Goal: Task Accomplishment & Management: Use online tool/utility

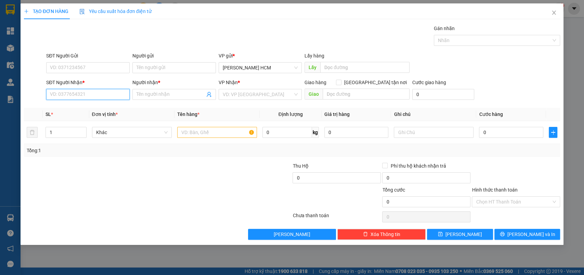
click at [99, 92] on input "SĐT Người Nhận *" at bounding box center [87, 94] width 83 height 11
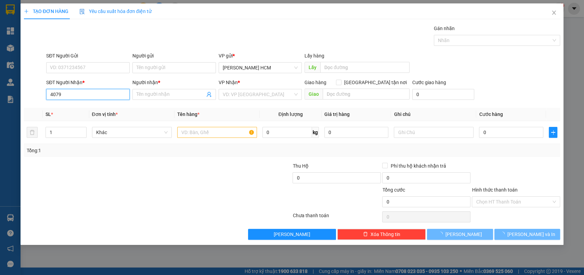
click at [99, 92] on input "4079" at bounding box center [87, 94] width 83 height 11
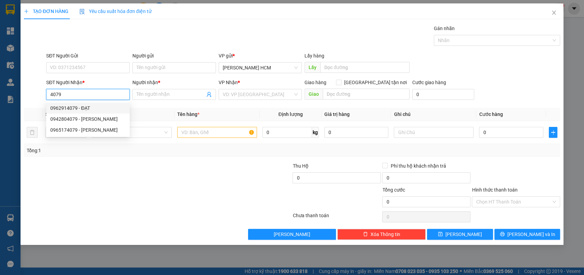
click at [94, 110] on div "0962914079 - ĐẠT" at bounding box center [87, 108] width 75 height 8
type input "0962914079"
type input "ĐẠT"
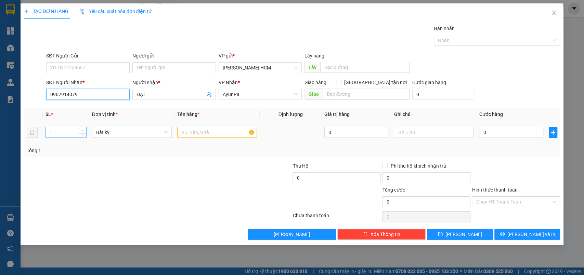
type input "0962914079"
click at [82, 130] on icon "up" at bounding box center [82, 131] width 2 height 2
type input "2"
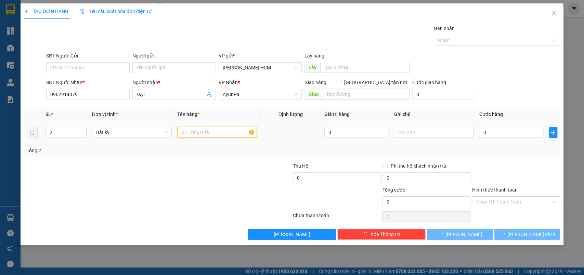
click at [186, 135] on input "text" at bounding box center [217, 132] width 80 height 11
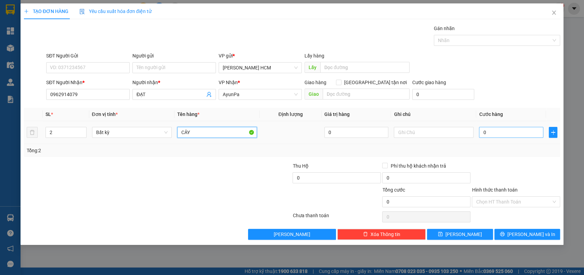
type input "CÂY"
click at [503, 135] on input "0" at bounding box center [511, 132] width 64 height 11
click at [506, 157] on div "Transit Pickup Surcharge Ids Transit Deliver Surcharge Ids Transit Deliver Surc…" at bounding box center [292, 132] width 537 height 215
click at [499, 136] on input "0" at bounding box center [511, 132] width 64 height 11
type input "001"
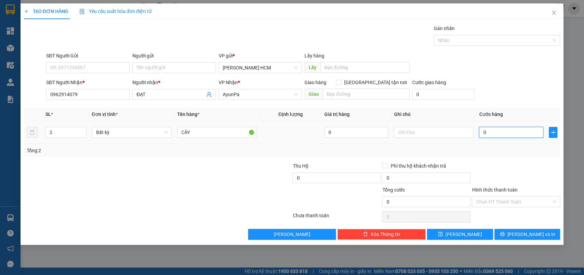
type input "1"
type input "0.014"
type input "14"
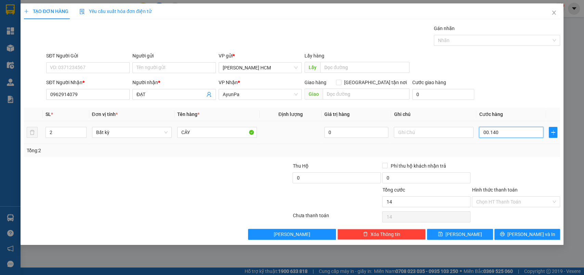
type input "000.140"
type input "140"
click at [489, 229] on button "[PERSON_NAME]" at bounding box center [460, 234] width 66 height 11
type input "140.000"
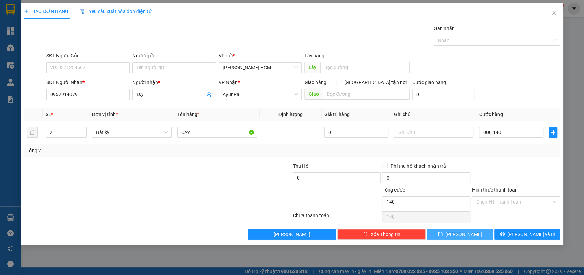
type input "140.000"
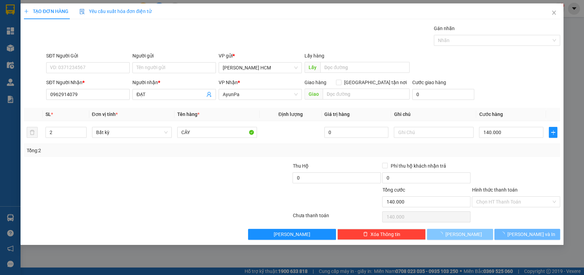
type input "1"
type input "0"
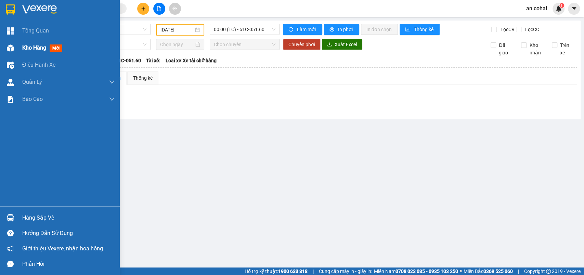
click at [16, 48] on div at bounding box center [10, 48] width 12 height 12
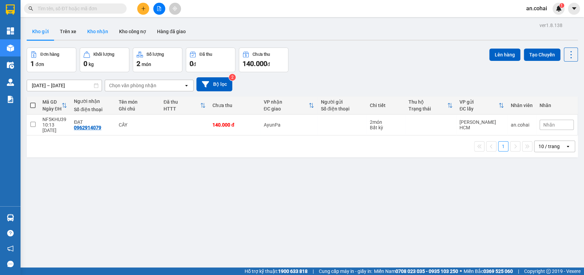
click at [101, 35] on button "Kho nhận" at bounding box center [98, 31] width 32 height 16
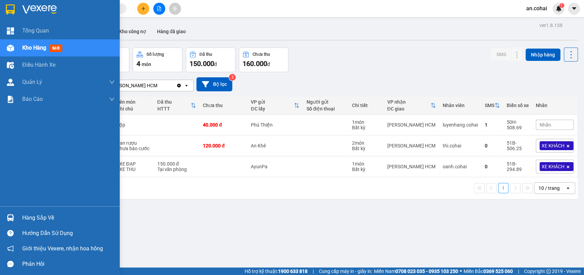
click at [15, 215] on div at bounding box center [10, 218] width 12 height 12
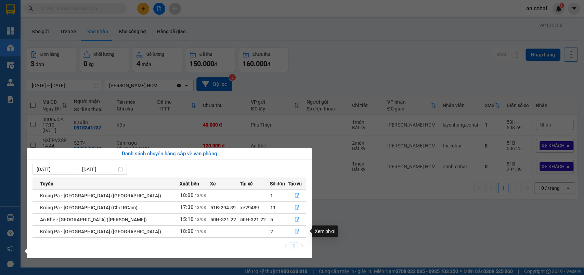
click at [296, 230] on icon "file-done" at bounding box center [297, 231] width 4 height 5
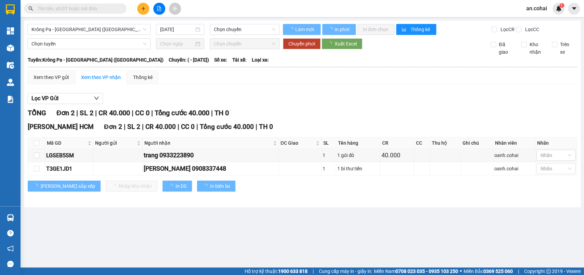
type input "11/08/2025"
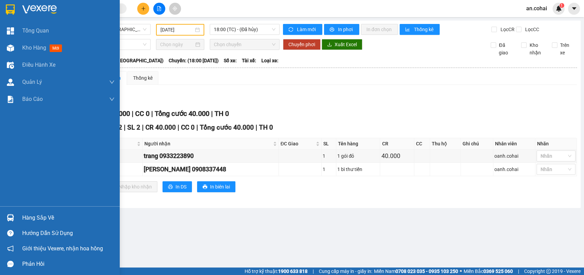
click at [17, 214] on div "Hàng sắp về" at bounding box center [60, 217] width 120 height 15
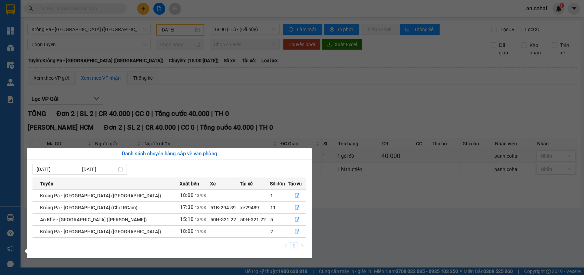
click at [288, 234] on button "button" at bounding box center [297, 231] width 18 height 11
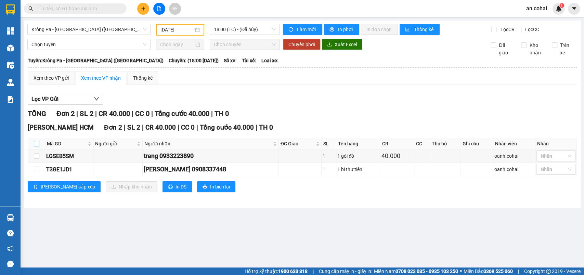
click at [35, 146] on input "checkbox" at bounding box center [36, 143] width 5 height 5
checkbox input "true"
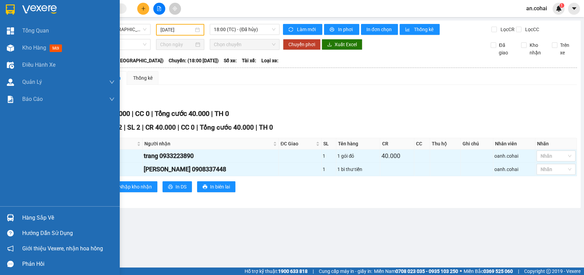
click at [7, 208] on div "Hàng sắp về Hướng dẫn sử dụng Giới thiệu Vexere, nhận hoa hồng Phản hồi" at bounding box center [60, 238] width 120 height 65
click at [22, 218] on div "Hàng sắp về" at bounding box center [60, 217] width 120 height 15
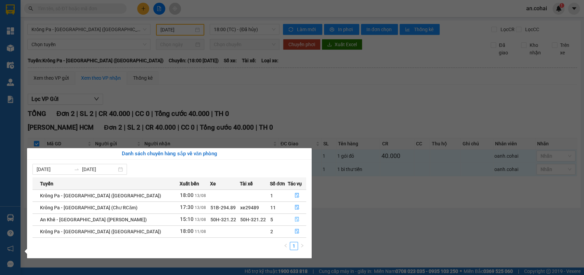
click at [294, 222] on button "button" at bounding box center [297, 219] width 18 height 11
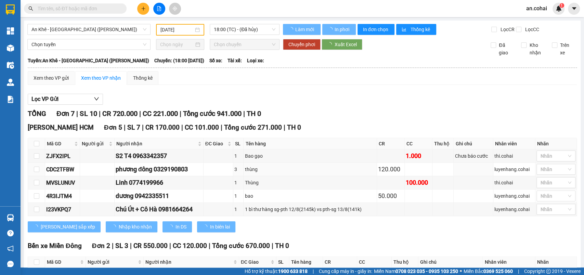
checkbox input "false"
type input "13/08/2025"
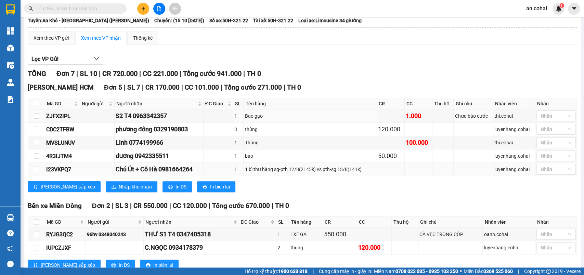
scroll to position [66, 0]
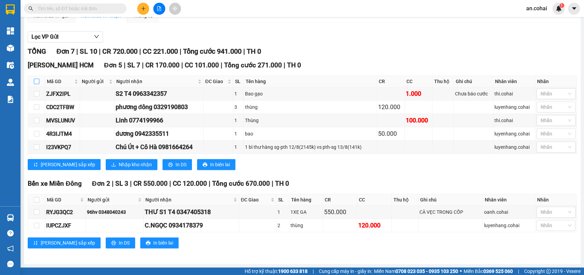
click at [37, 83] on input "checkbox" at bounding box center [36, 81] width 5 height 5
checkbox input "true"
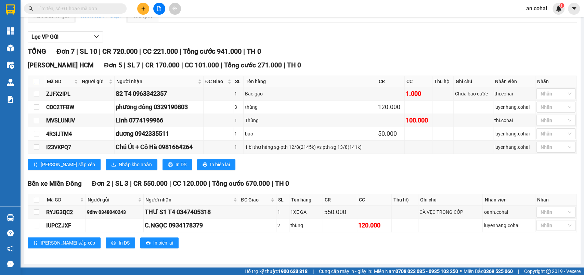
checkbox input "true"
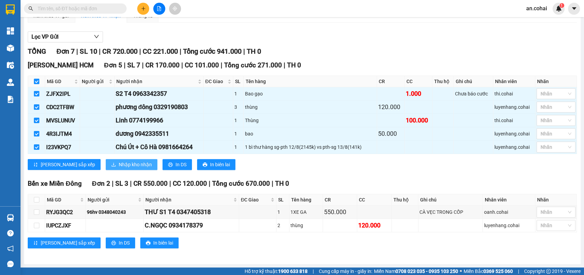
click at [119, 163] on span "Nhập kho nhận" at bounding box center [135, 165] width 33 height 8
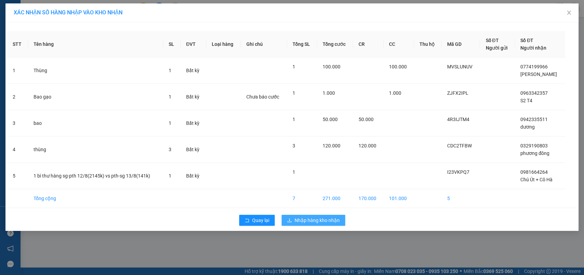
click at [322, 223] on span "Nhập hàng kho nhận" at bounding box center [317, 221] width 45 height 8
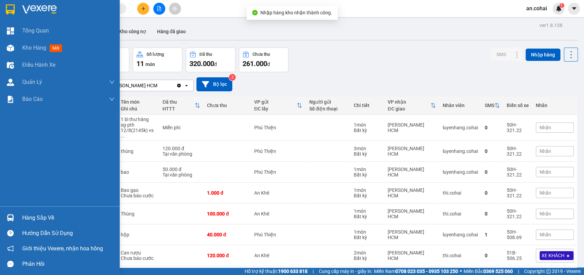
click at [4, 218] on div at bounding box center [10, 218] width 12 height 12
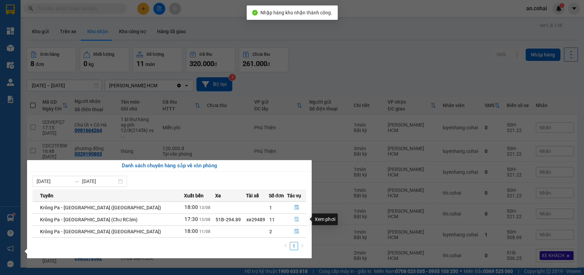
click at [288, 219] on button "button" at bounding box center [296, 219] width 18 height 11
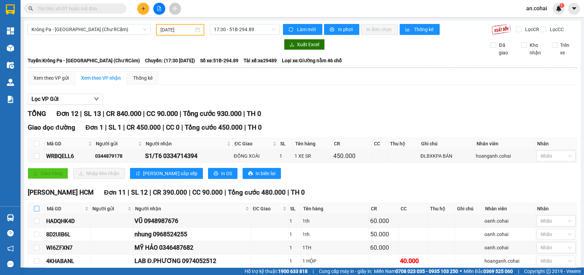
click at [36, 212] on label at bounding box center [36, 209] width 5 height 8
click at [36, 211] on input "checkbox" at bounding box center [36, 208] width 5 height 5
checkbox input "true"
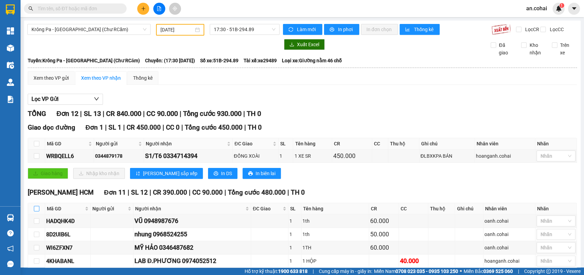
checkbox input "true"
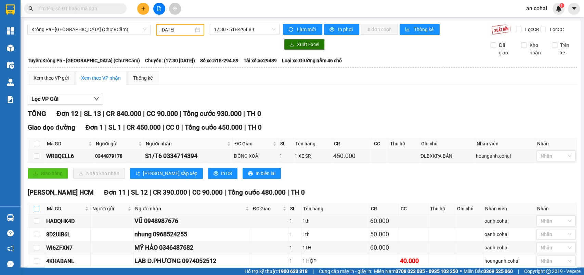
checkbox input "true"
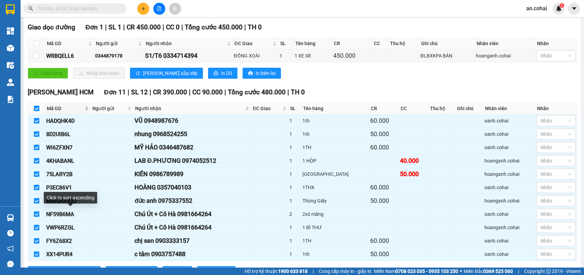
scroll to position [132, 0]
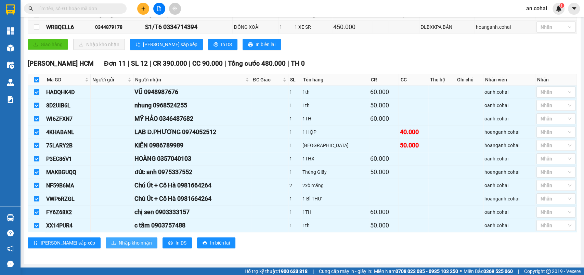
click at [119, 242] on span "Nhập kho nhận" at bounding box center [135, 243] width 33 height 8
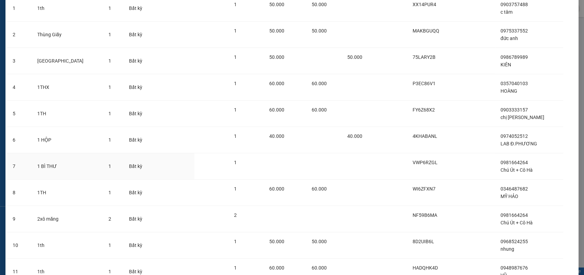
scroll to position [121, 0]
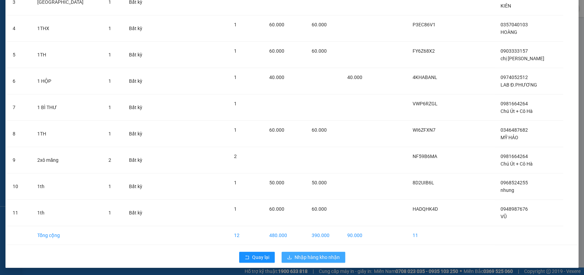
click at [306, 254] on span "Nhập hàng kho nhận" at bounding box center [317, 258] width 45 height 8
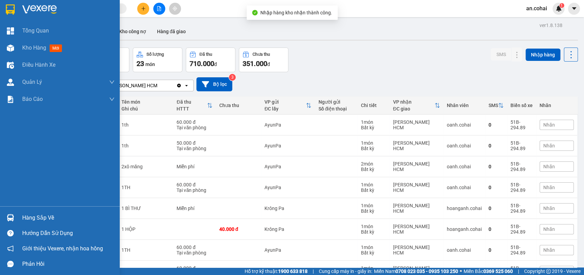
click at [4, 223] on div at bounding box center [10, 218] width 12 height 12
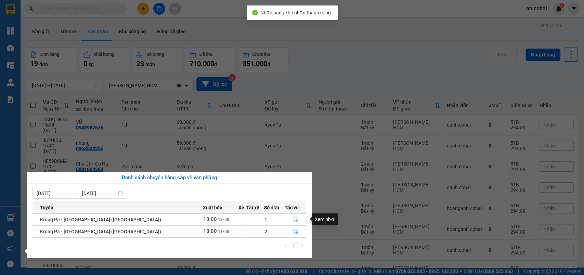
click at [293, 219] on button "button" at bounding box center [295, 219] width 21 height 11
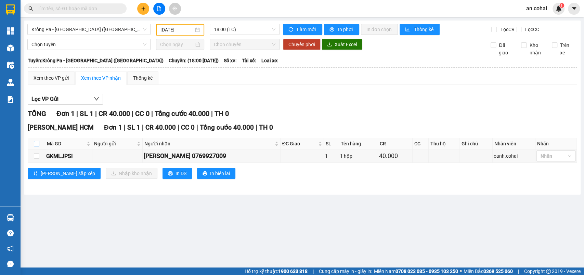
click at [36, 146] on input "checkbox" at bounding box center [36, 143] width 5 height 5
checkbox input "true"
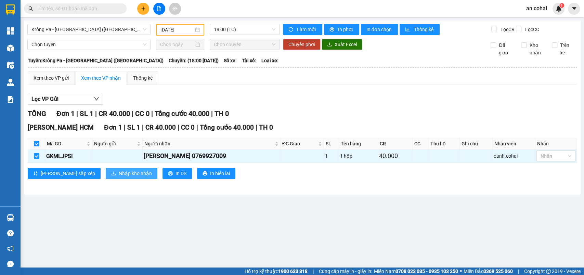
click at [119, 177] on span "Nhập kho nhận" at bounding box center [135, 174] width 33 height 8
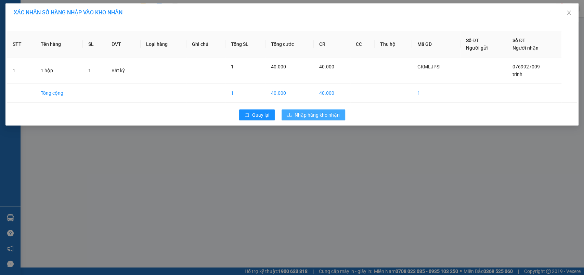
click at [304, 116] on span "Nhập hàng kho nhận" at bounding box center [317, 115] width 45 height 8
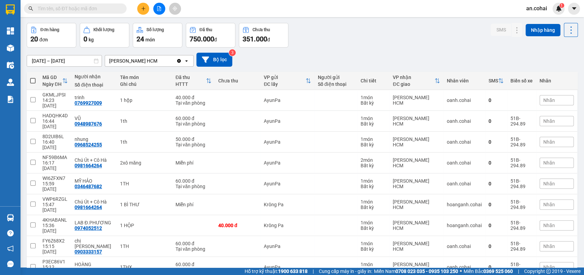
scroll to position [31, 0]
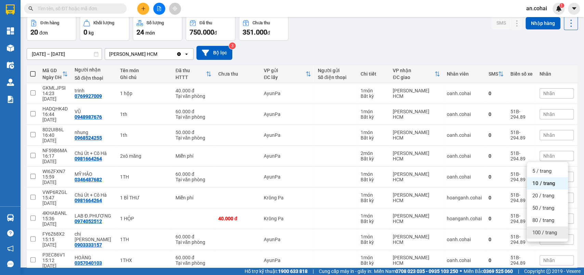
click at [550, 234] on span "100 / trang" at bounding box center [544, 232] width 25 height 7
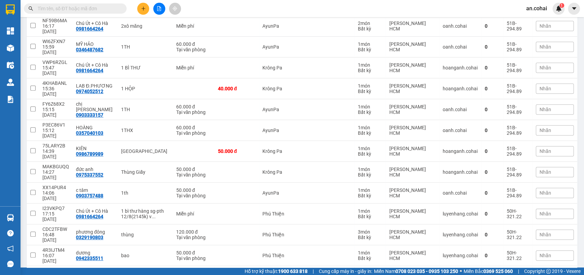
scroll to position [168, 0]
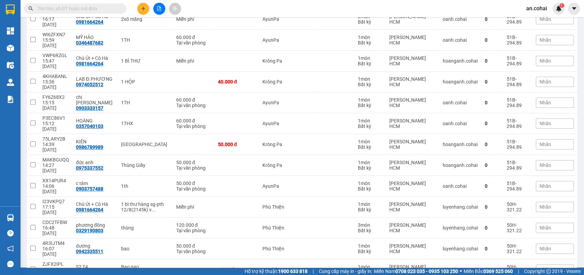
checkbox input "true"
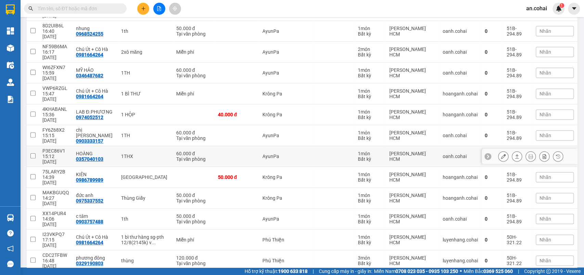
scroll to position [123, 0]
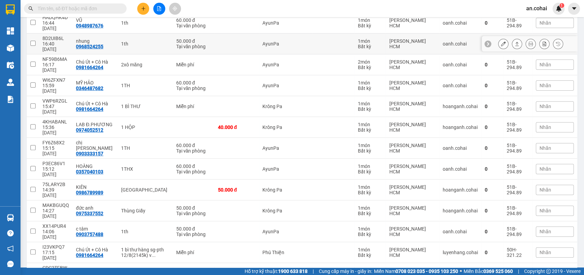
click at [37, 34] on td at bounding box center [33, 44] width 12 height 21
checkbox input "true"
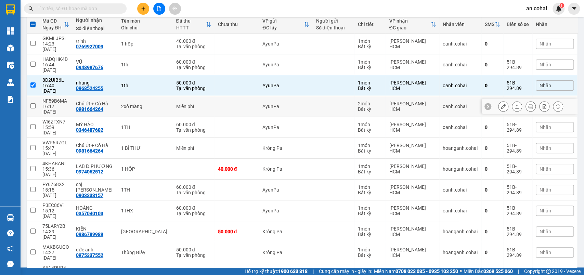
scroll to position [77, 0]
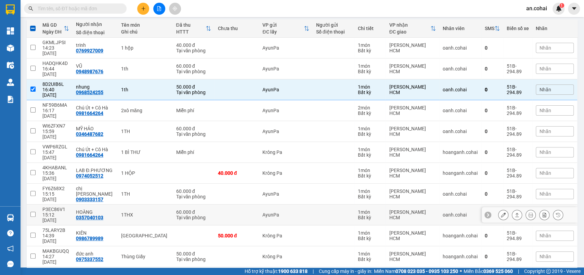
click at [37, 205] on td at bounding box center [33, 215] width 12 height 21
checkbox input "true"
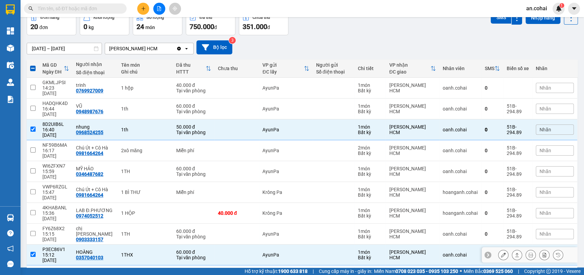
scroll to position [0, 0]
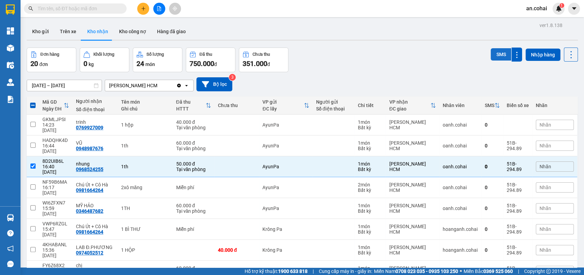
click at [491, 59] on button "SMS" at bounding box center [501, 54] width 21 height 12
